Goal: Entertainment & Leisure: Consume media (video, audio)

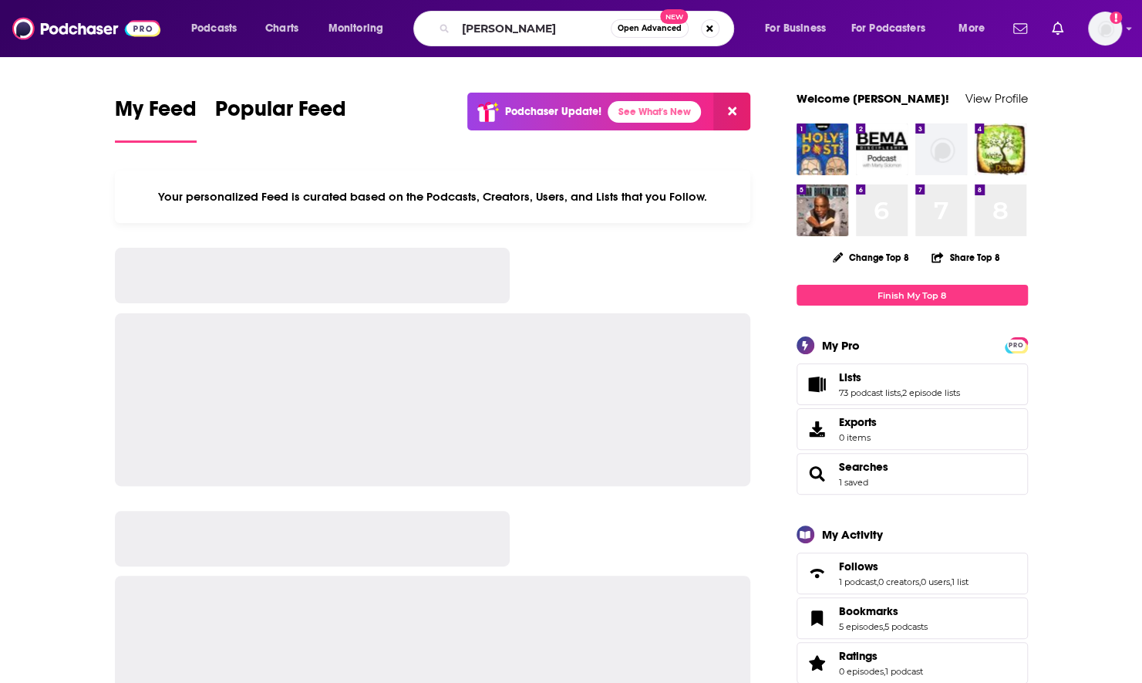
type input "[PERSON_NAME]"
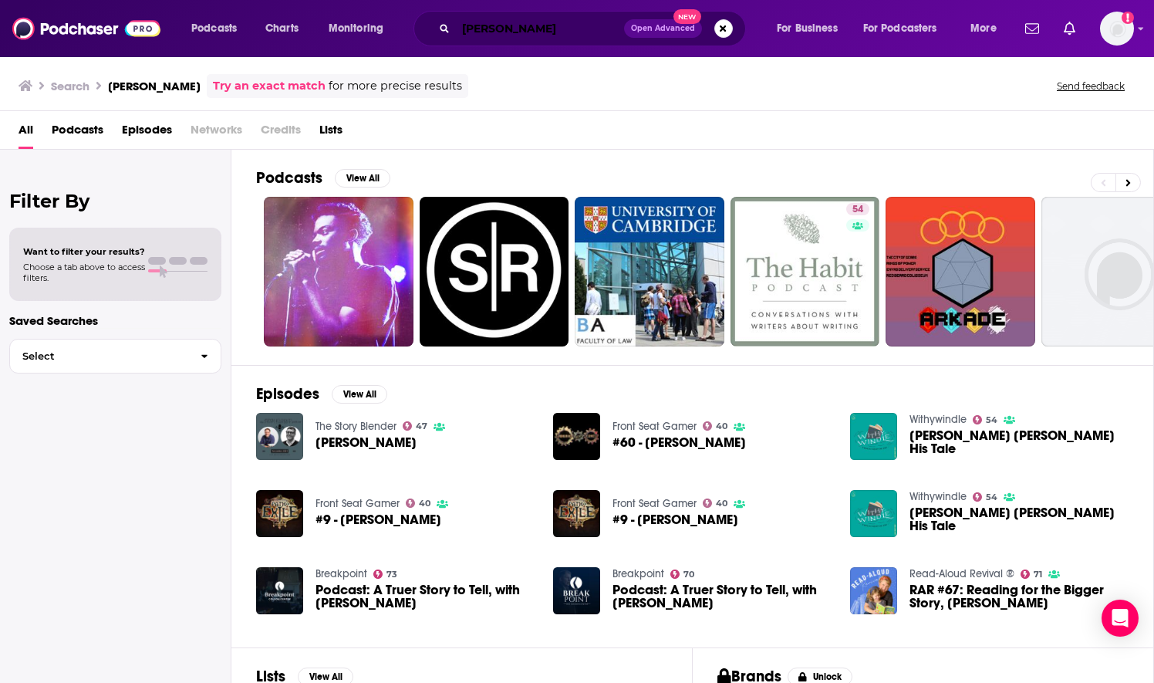
click at [522, 32] on input "[PERSON_NAME]" at bounding box center [540, 28] width 168 height 25
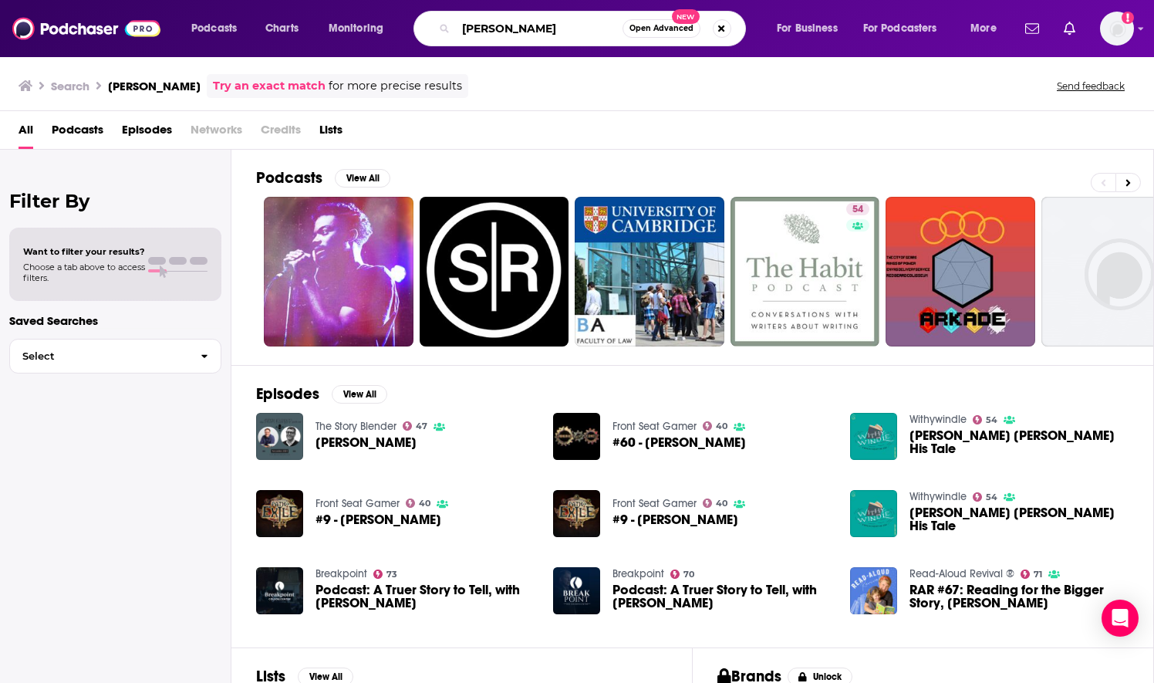
click at [522, 32] on input "[PERSON_NAME]" at bounding box center [539, 28] width 167 height 25
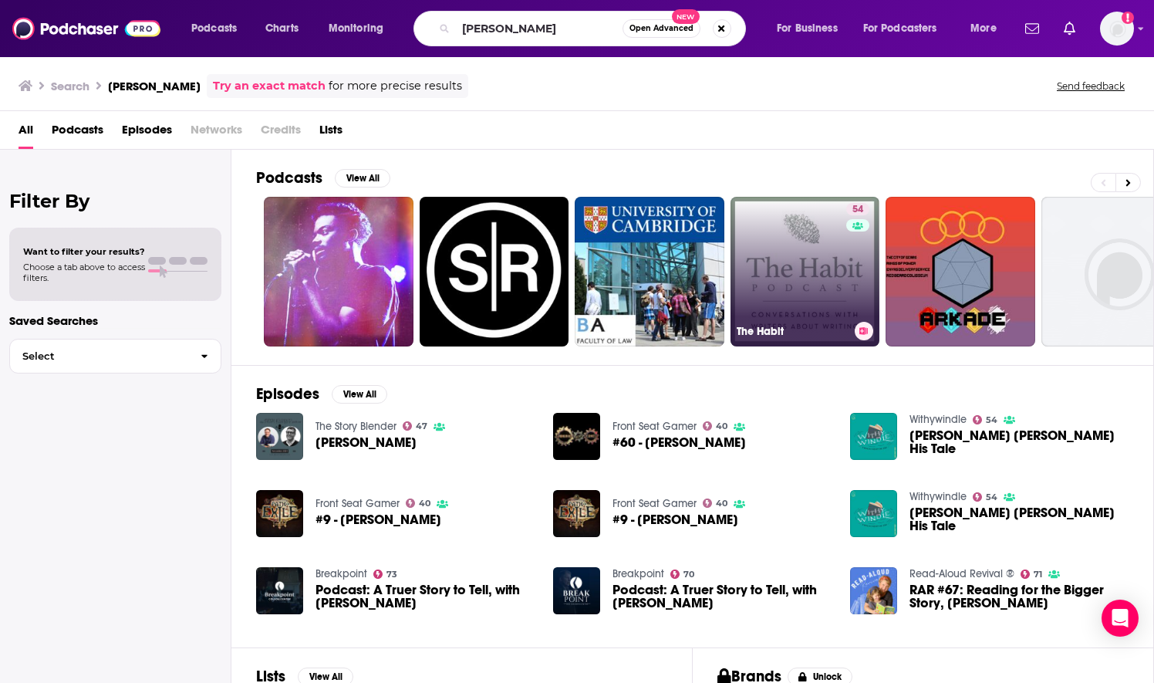
click at [791, 271] on link "54 The Habit" at bounding box center [805, 272] width 150 height 150
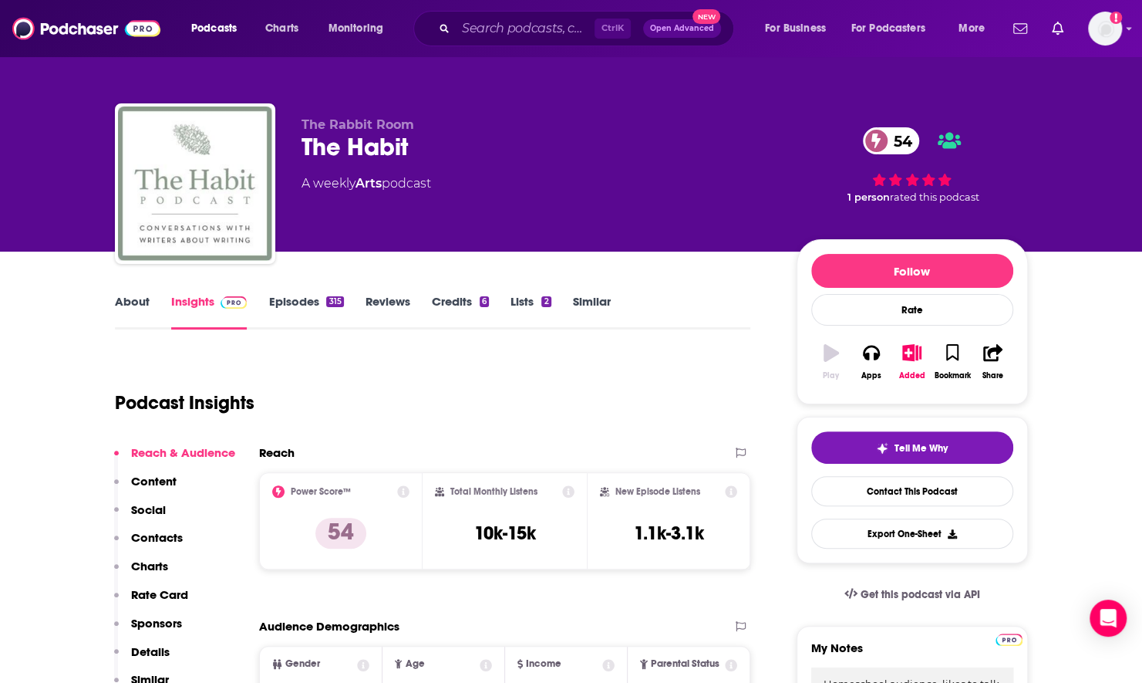
click at [117, 307] on link "About" at bounding box center [132, 311] width 35 height 35
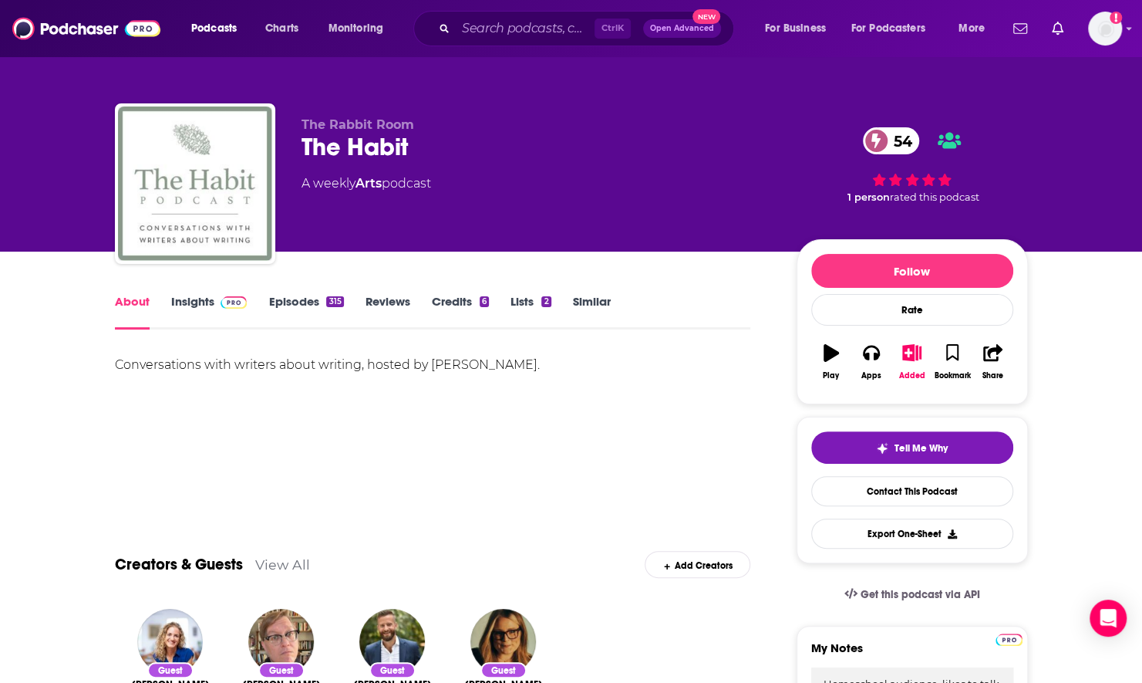
click at [198, 302] on link "Insights" at bounding box center [209, 311] width 76 height 35
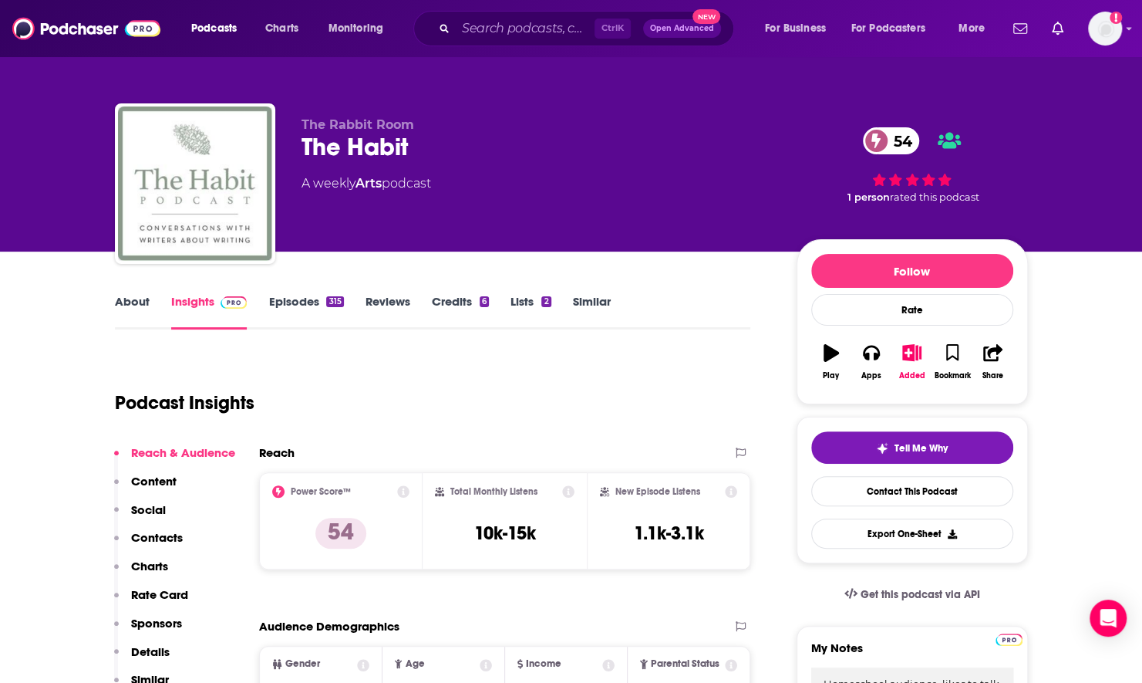
click at [143, 305] on link "About" at bounding box center [132, 311] width 35 height 35
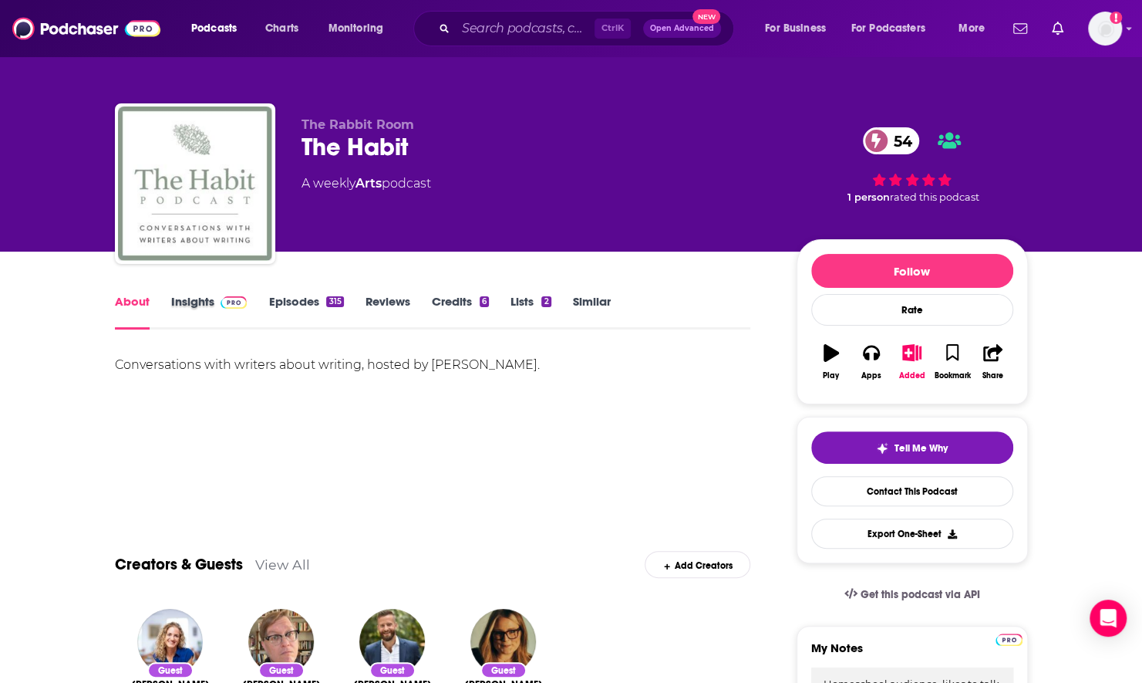
click at [265, 310] on div "Insights" at bounding box center [220, 311] width 98 height 35
click at [276, 305] on link "Episodes 315" at bounding box center [305, 311] width 75 height 35
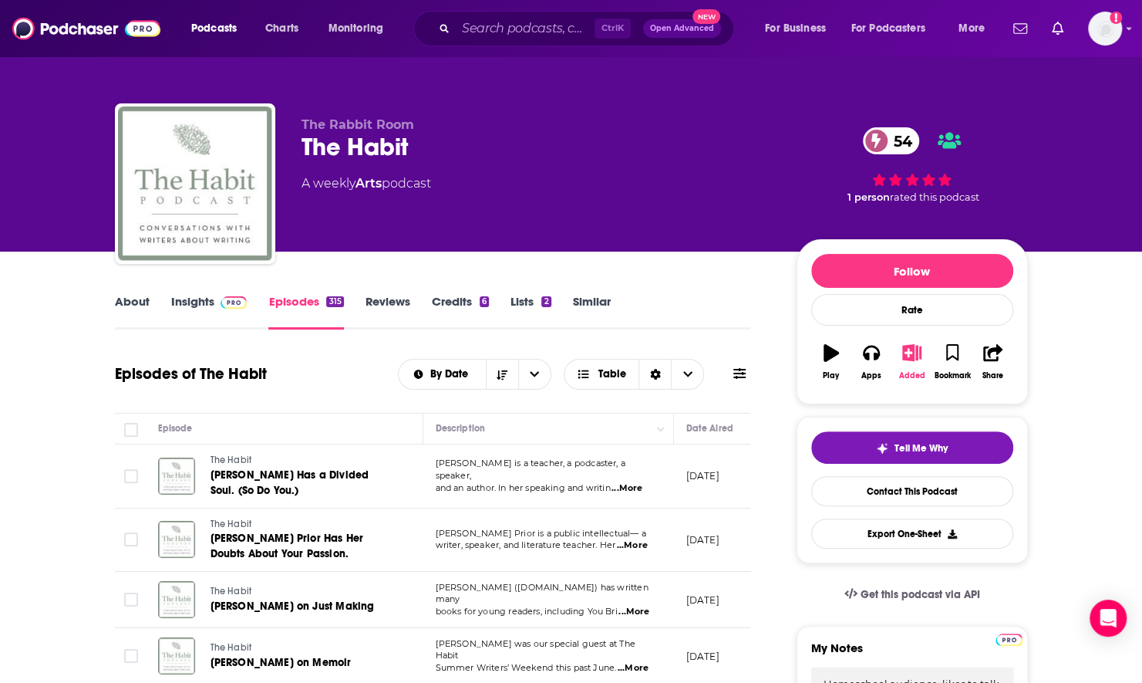
click at [905, 362] on button "Added" at bounding box center [912, 362] width 40 height 56
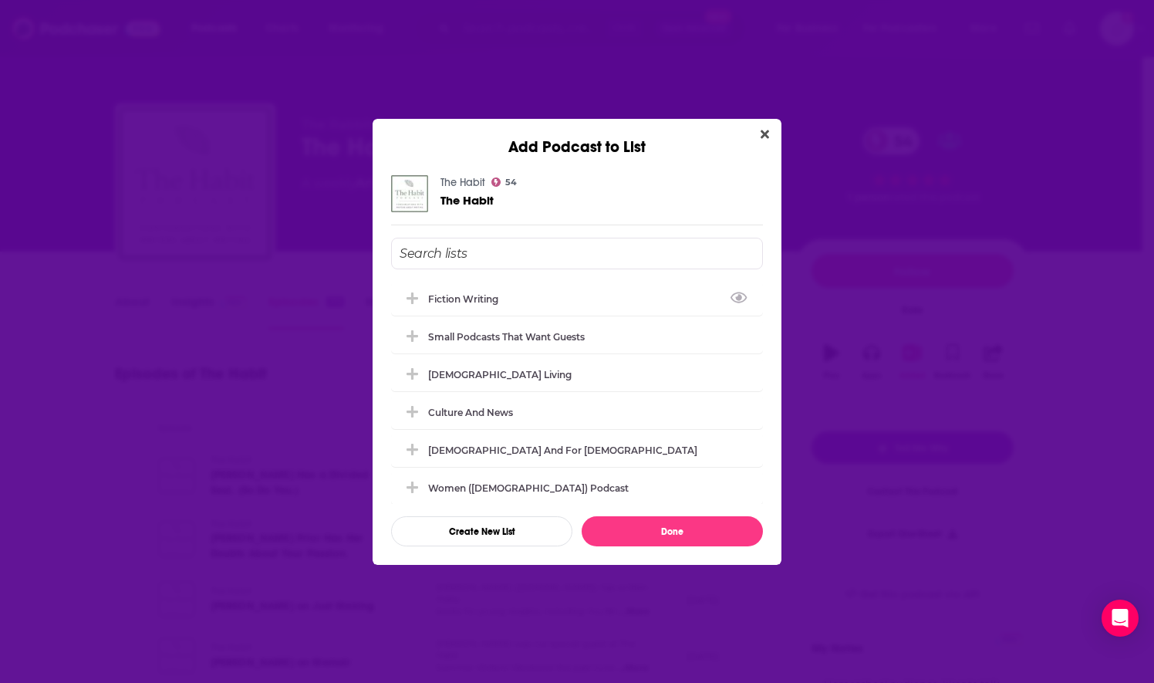
click at [614, 258] on input "Add Podcast To List" at bounding box center [577, 254] width 372 height 32
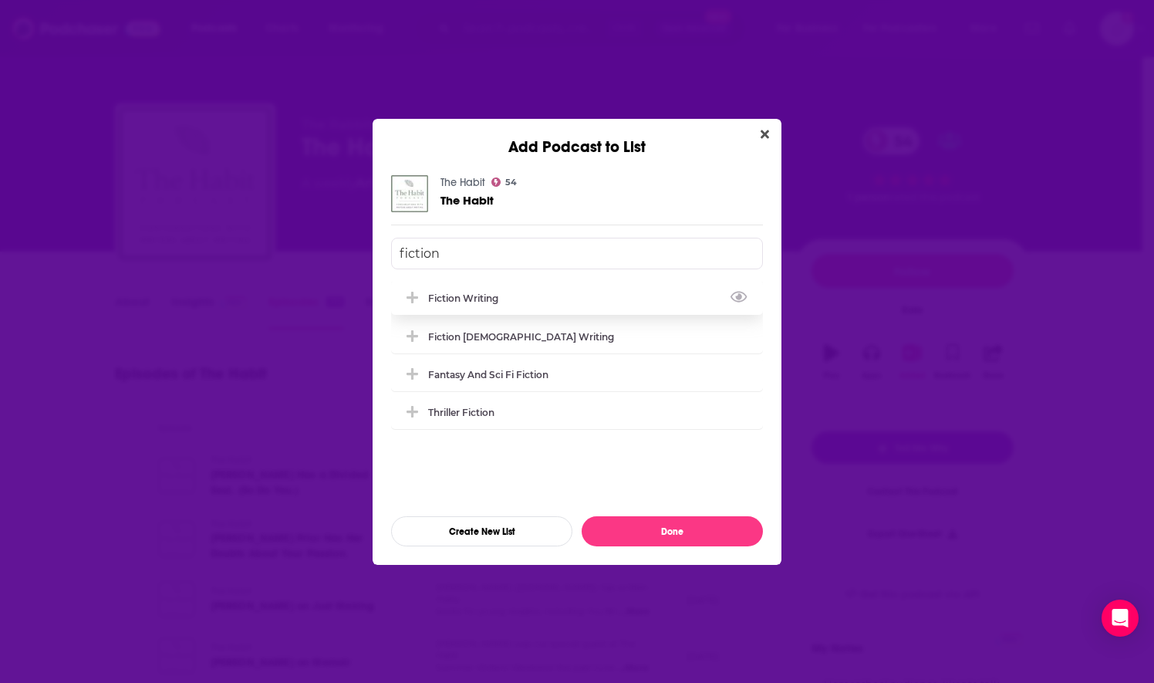
click at [564, 292] on div "Fiction Writing" at bounding box center [577, 298] width 372 height 34
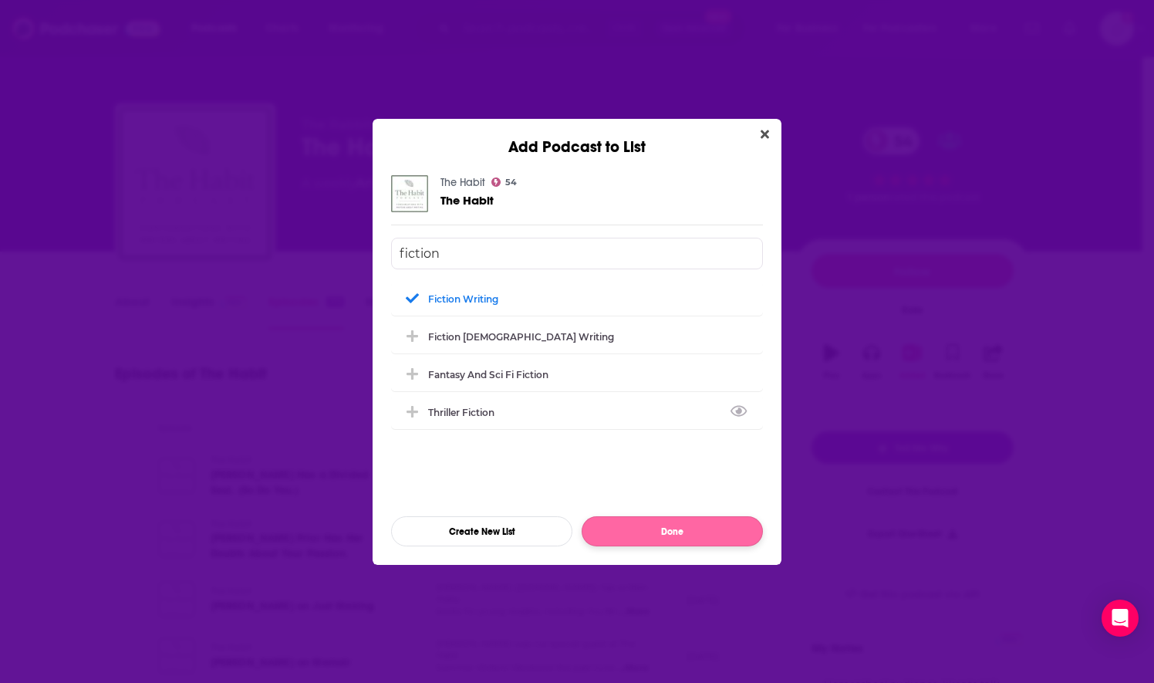
type input "fiction"
click at [649, 531] on button "Done" at bounding box center [672, 531] width 181 height 30
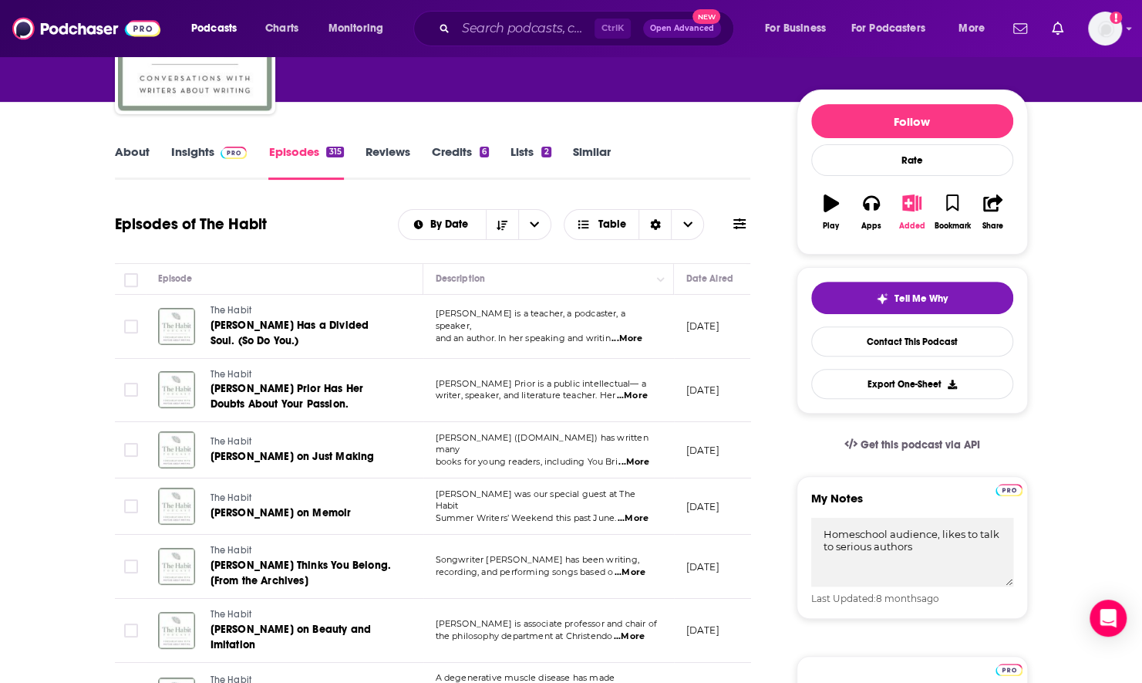
scroll to position [154, 0]
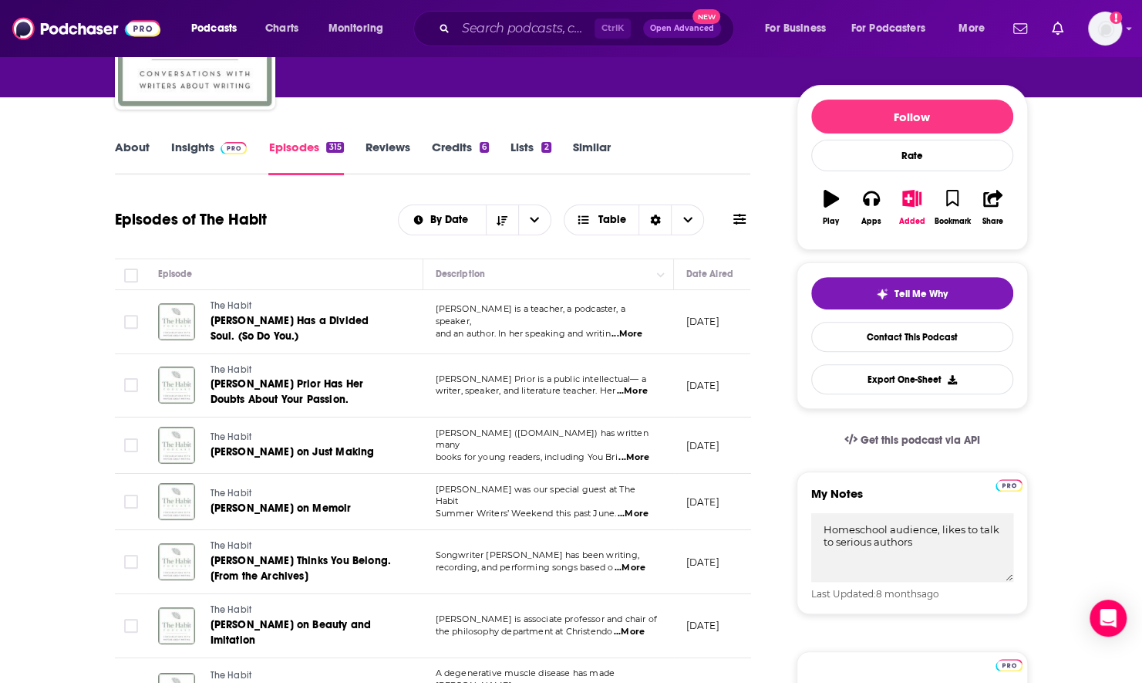
click at [640, 458] on span "...More" at bounding box center [634, 457] width 31 height 12
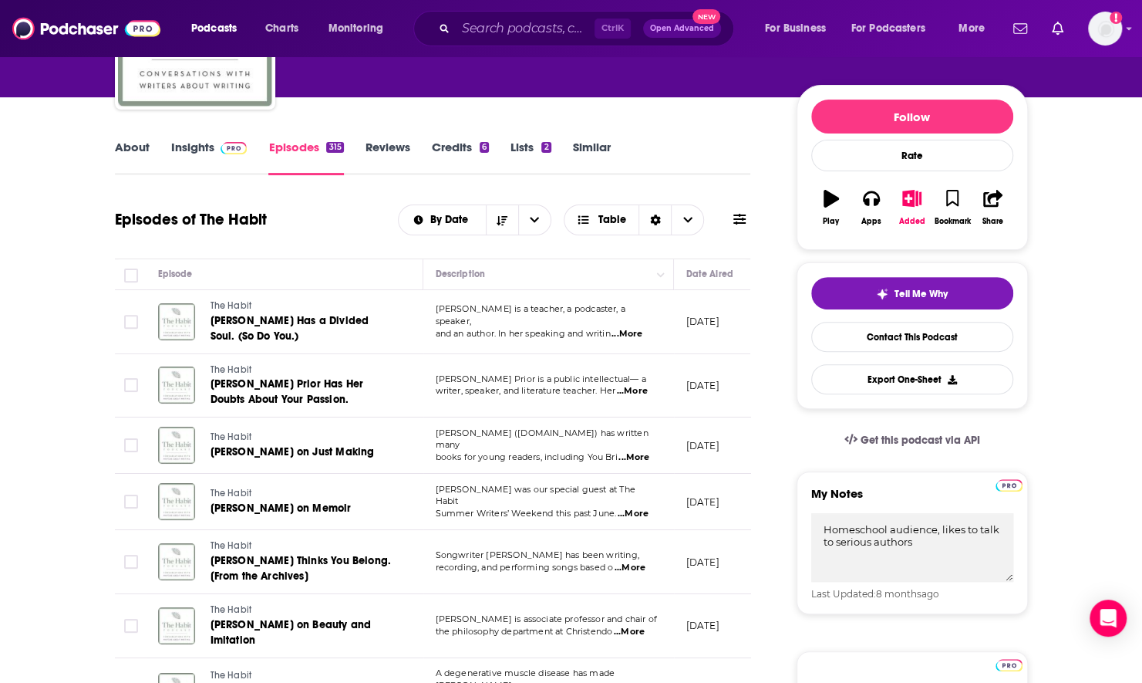
click at [140, 164] on link "About" at bounding box center [132, 157] width 35 height 35
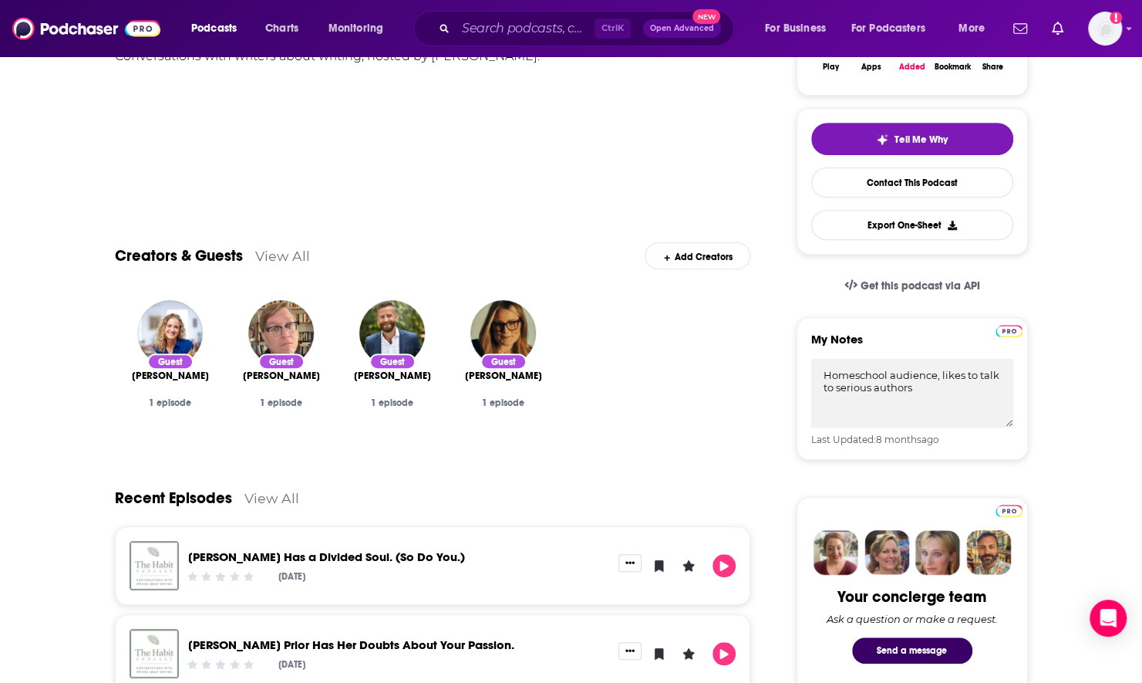
scroll to position [540, 0]
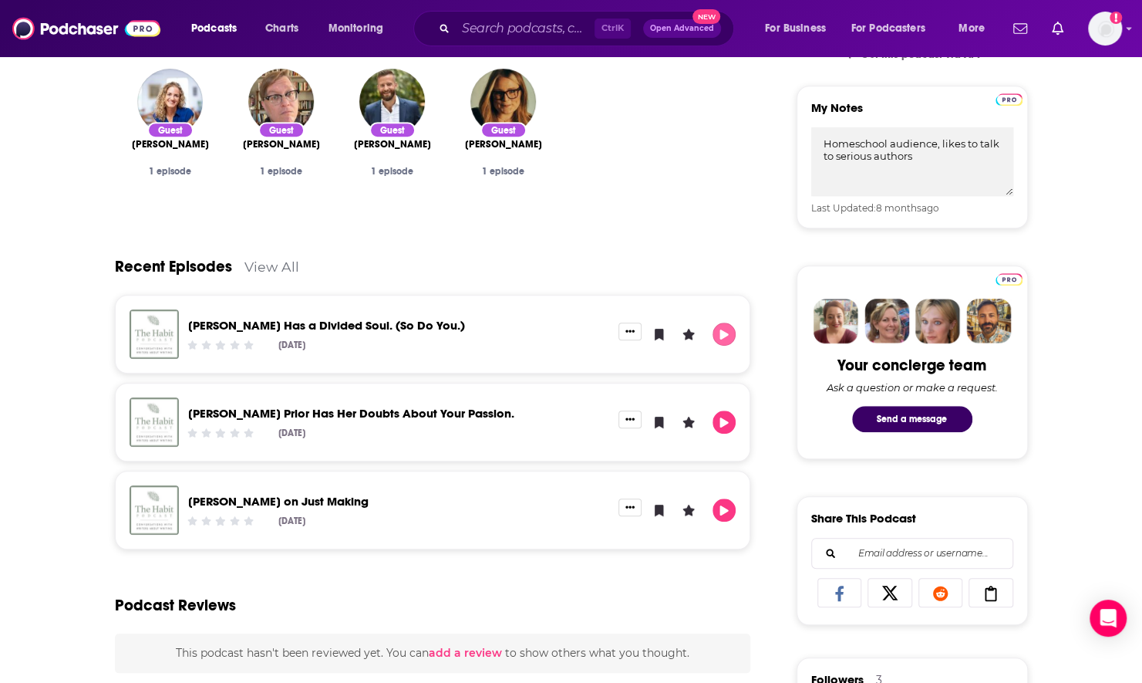
click at [726, 341] on button "Play" at bounding box center [724, 333] width 23 height 23
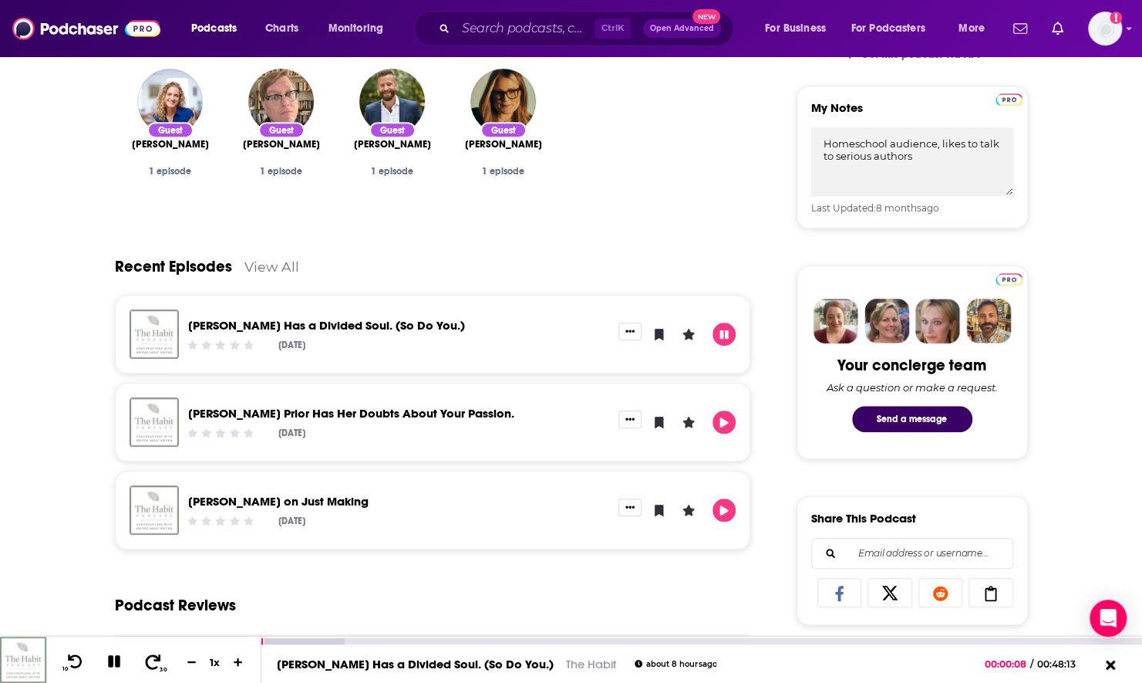
click at [154, 656] on icon at bounding box center [153, 660] width 15 height 15
click at [153, 656] on icon at bounding box center [153, 660] width 15 height 15
click at [83, 657] on icon at bounding box center [75, 660] width 19 height 15
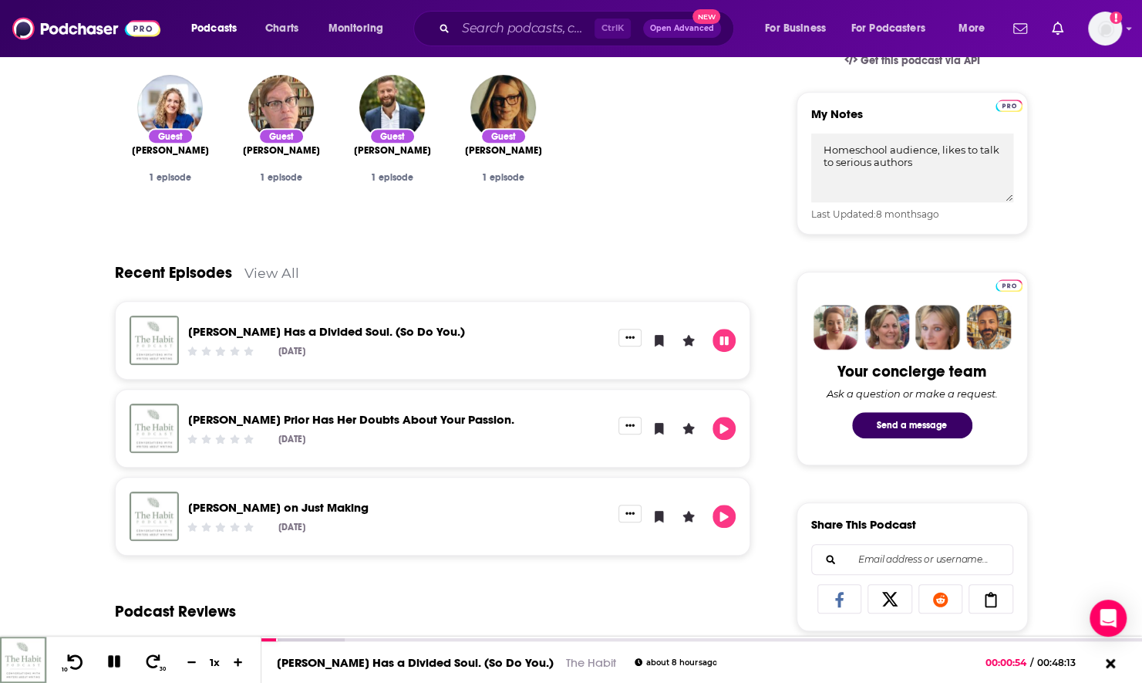
scroll to position [463, 0]
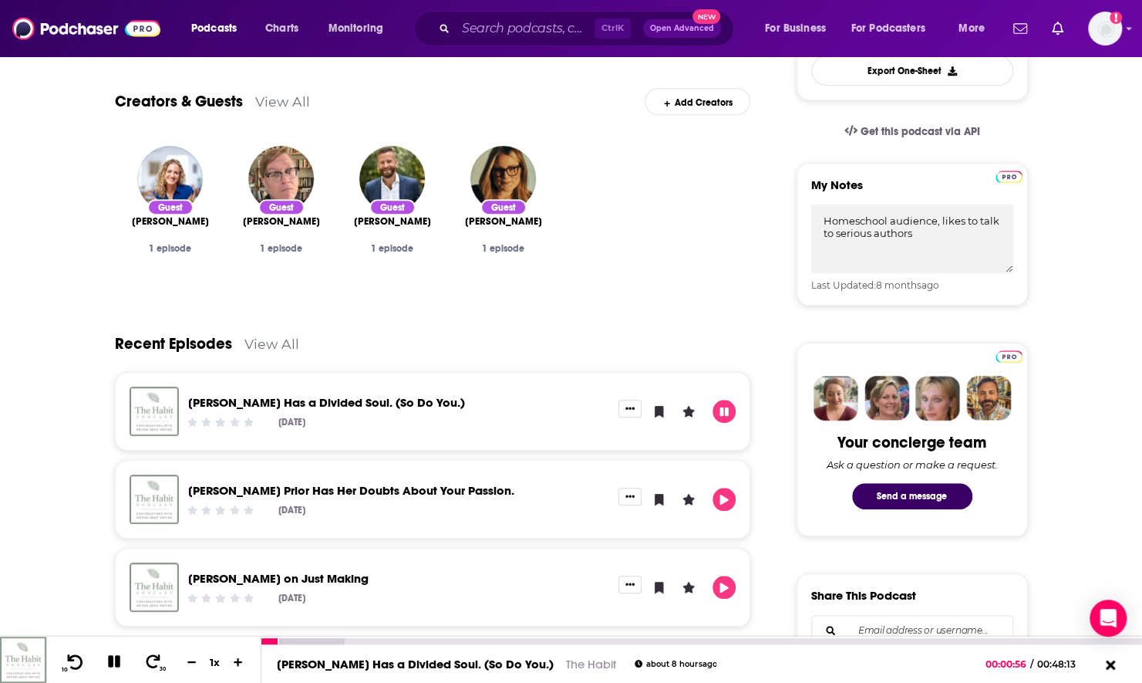
click at [80, 659] on icon at bounding box center [75, 660] width 15 height 15
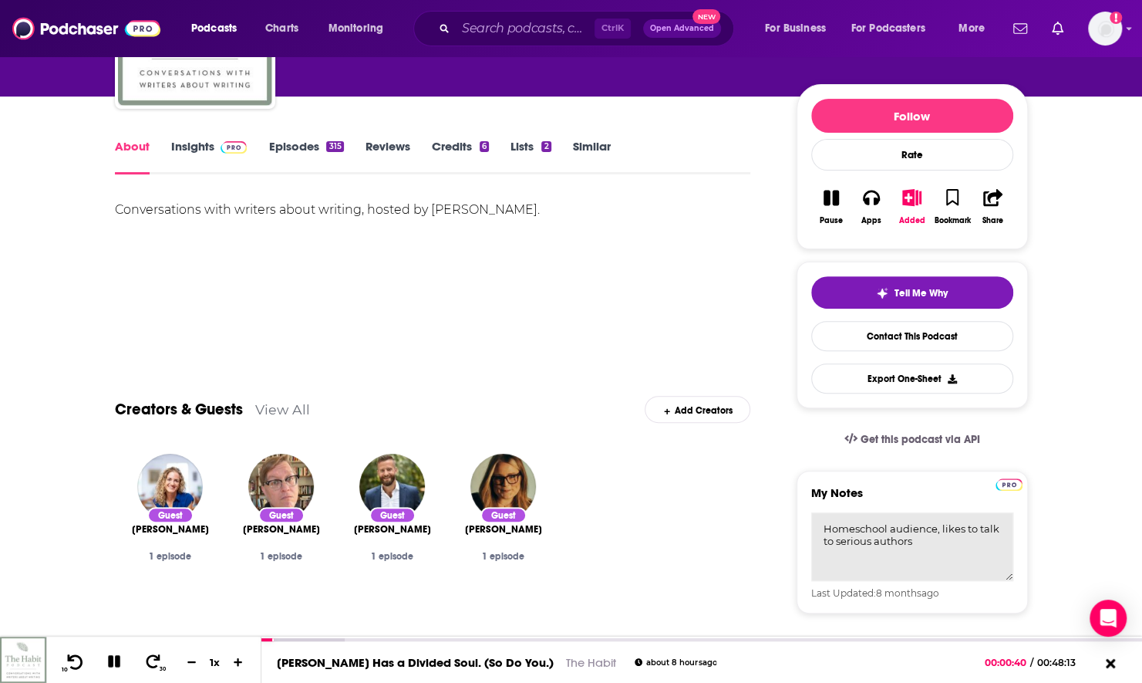
scroll to position [154, 0]
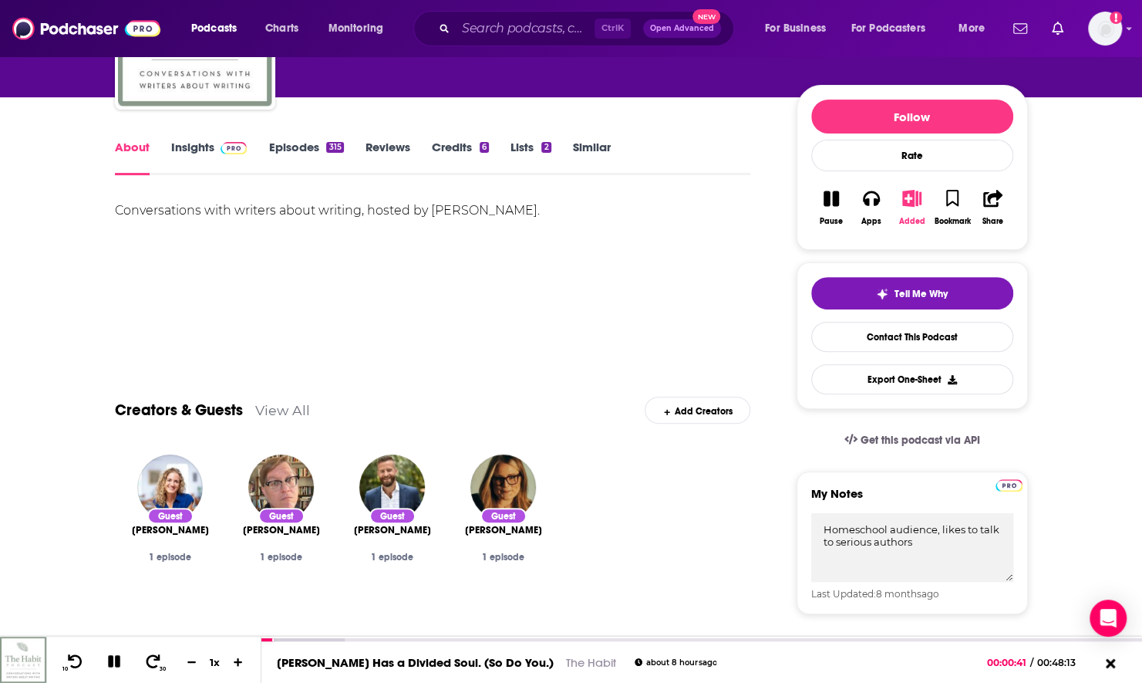
click at [922, 198] on button "Added" at bounding box center [912, 208] width 40 height 56
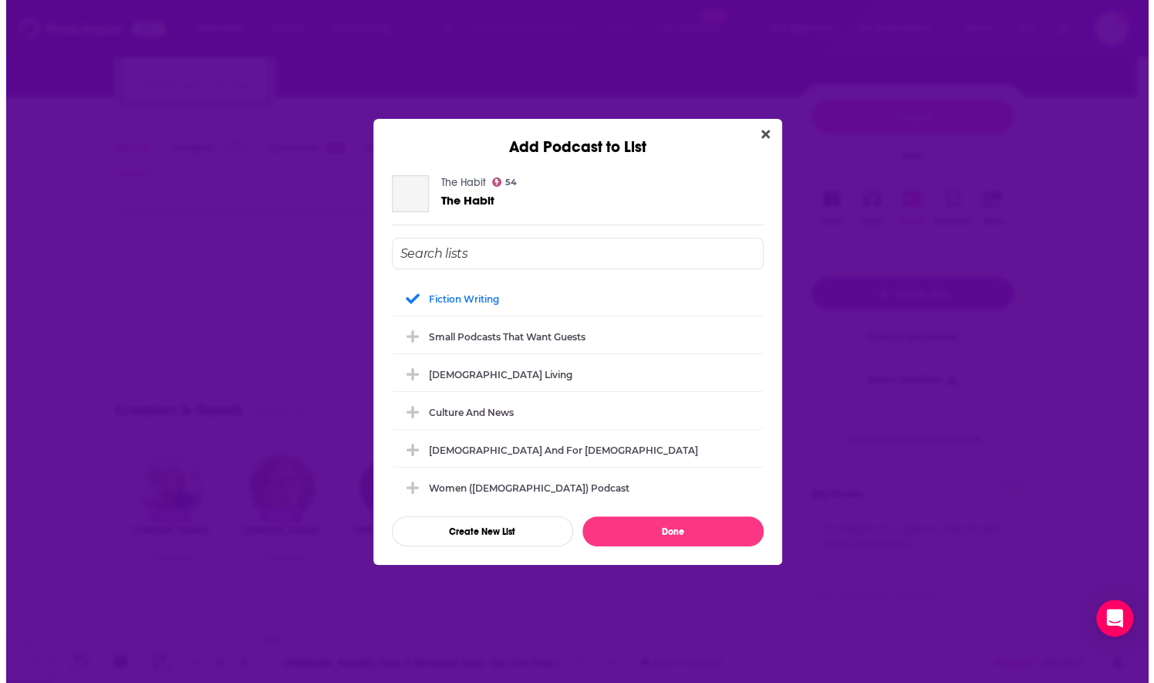
scroll to position [0, 0]
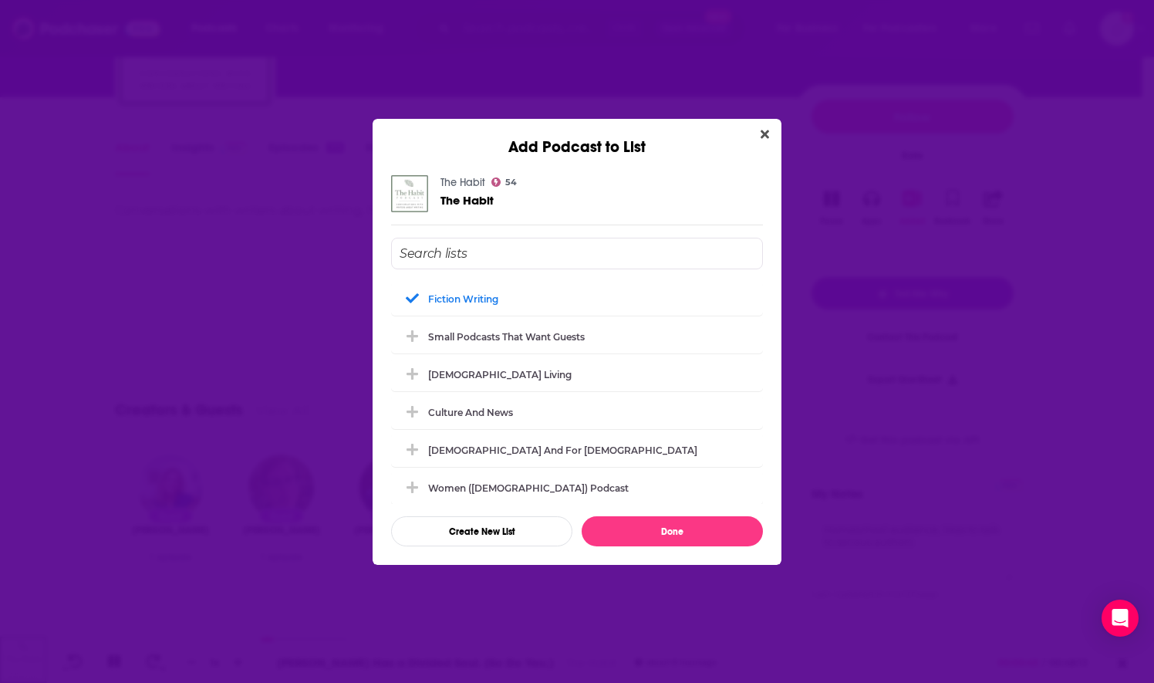
click at [561, 247] on input "Add Podcast To List" at bounding box center [577, 254] width 372 height 32
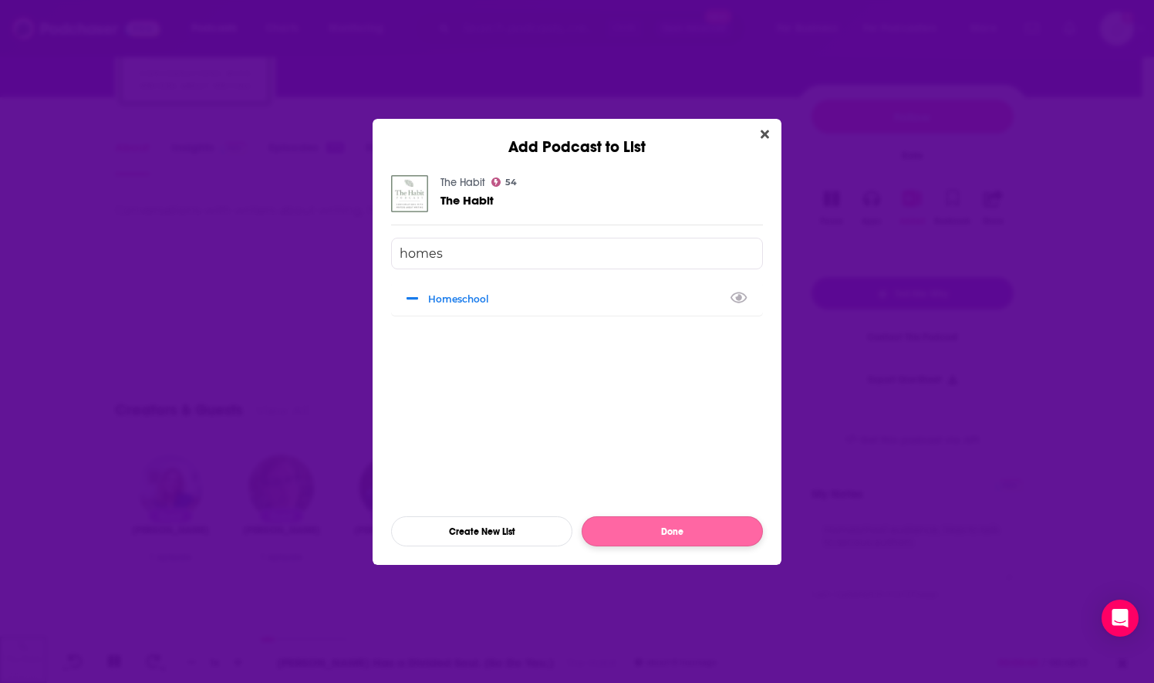
type input "homes"
click at [672, 524] on button "Done" at bounding box center [672, 531] width 181 height 30
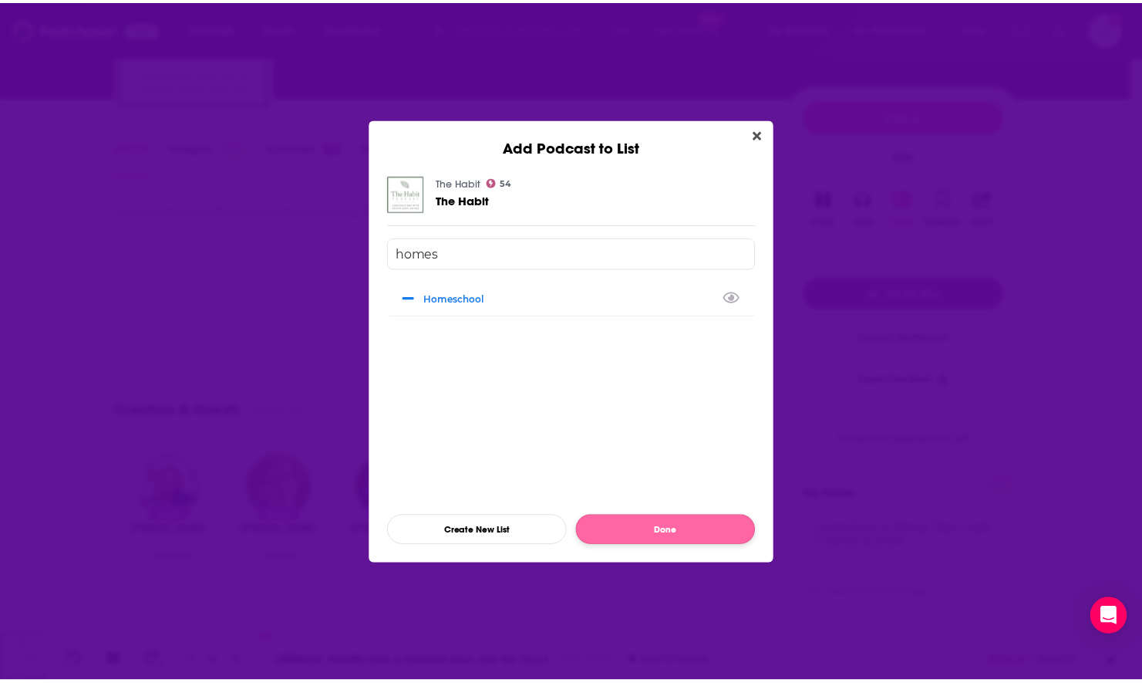
scroll to position [154, 0]
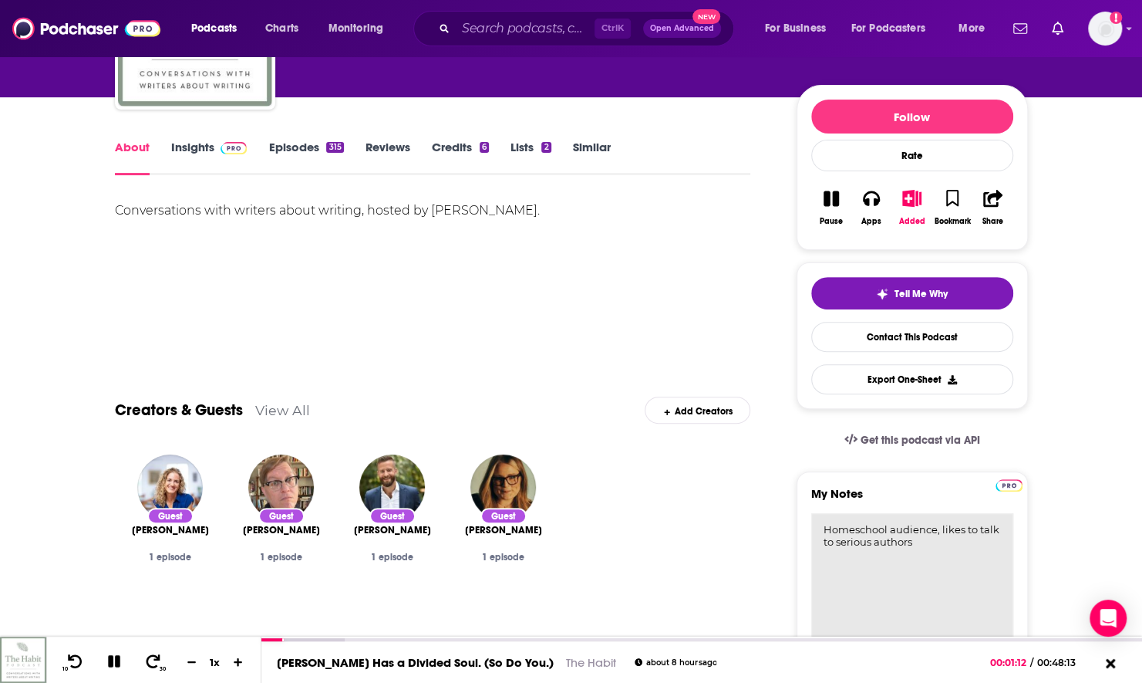
click at [950, 561] on textarea "Homeschool audience, likes to talk to serious authors" at bounding box center [912, 605] width 202 height 185
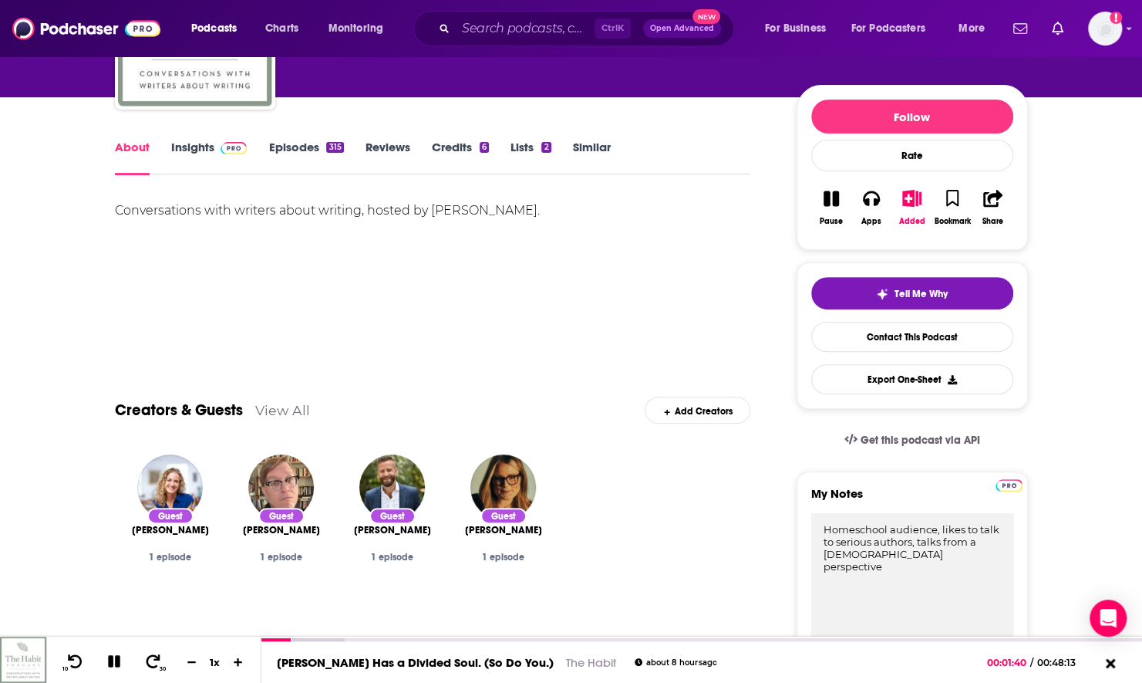
type textarea "Homeschool audience, likes to talk to serious authors, talks from a [DEMOGRAPHI…"
click at [101, 659] on button at bounding box center [114, 661] width 27 height 19
